Goal: Task Accomplishment & Management: Manage account settings

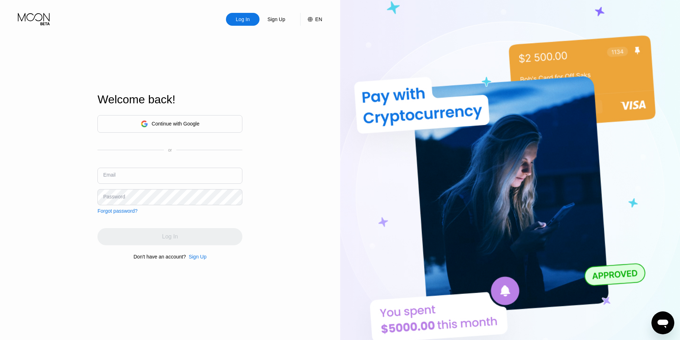
click at [227, 178] on input "text" at bounding box center [170, 176] width 145 height 16
paste input "[EMAIL_ADDRESS][DOMAIN_NAME]"
type input "[EMAIL_ADDRESS][DOMAIN_NAME]"
click at [239, 175] on input "[EMAIL_ADDRESS][DOMAIN_NAME]" at bounding box center [170, 176] width 145 height 16
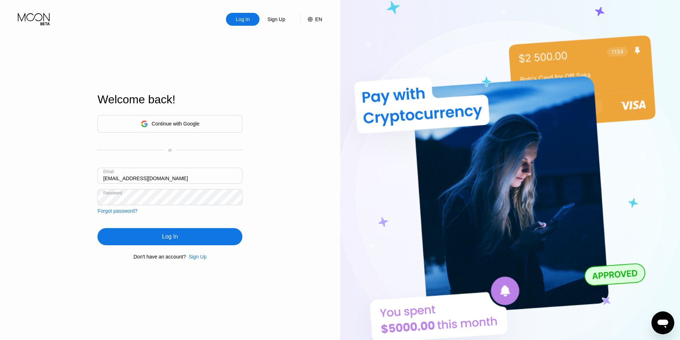
click at [222, 230] on div "Log In" at bounding box center [170, 236] width 145 height 17
click at [311, 206] on div "Log In Sign Up EN Language English Save Welcome back! Continue with Google or E…" at bounding box center [170, 187] width 340 height 374
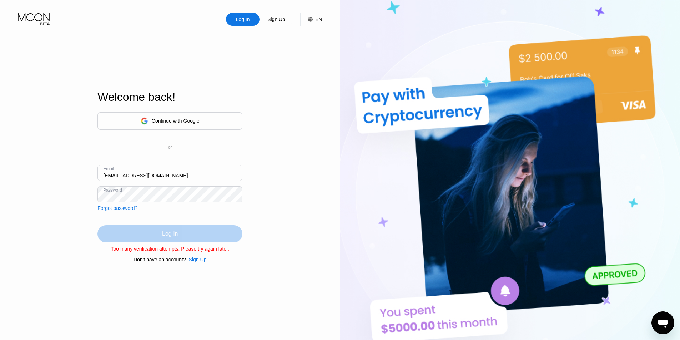
click at [217, 231] on div "Log In" at bounding box center [170, 233] width 145 height 17
